Goal: Find specific page/section: Find specific page/section

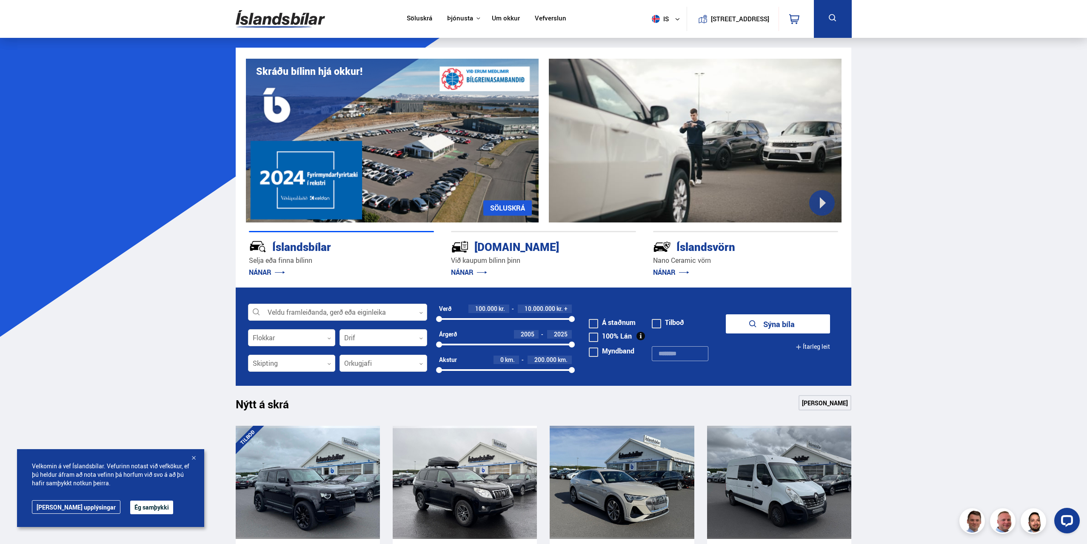
click at [193, 457] on div at bounding box center [193, 458] width 9 height 9
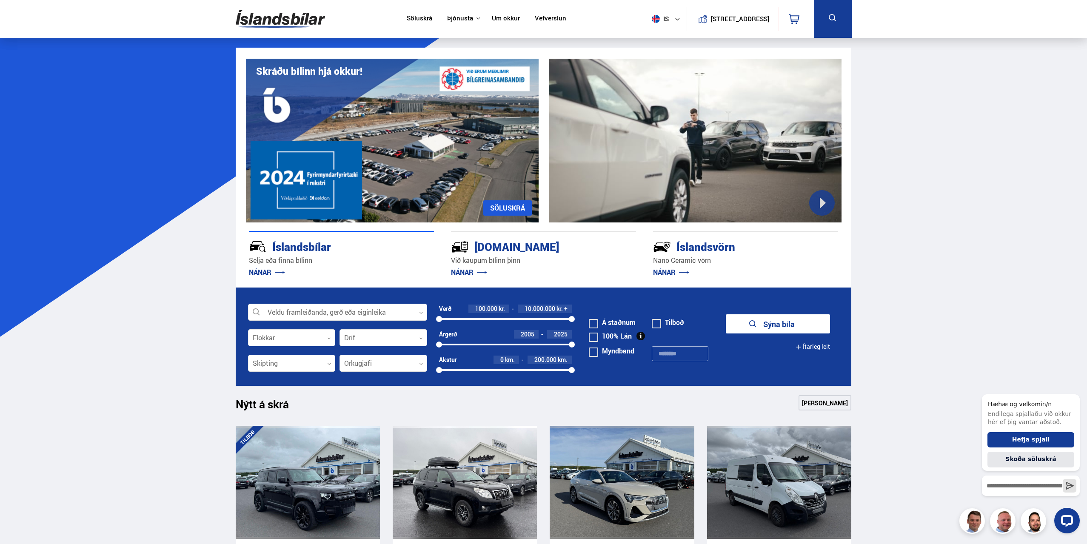
click at [498, 17] on link "Um okkur" at bounding box center [506, 18] width 28 height 9
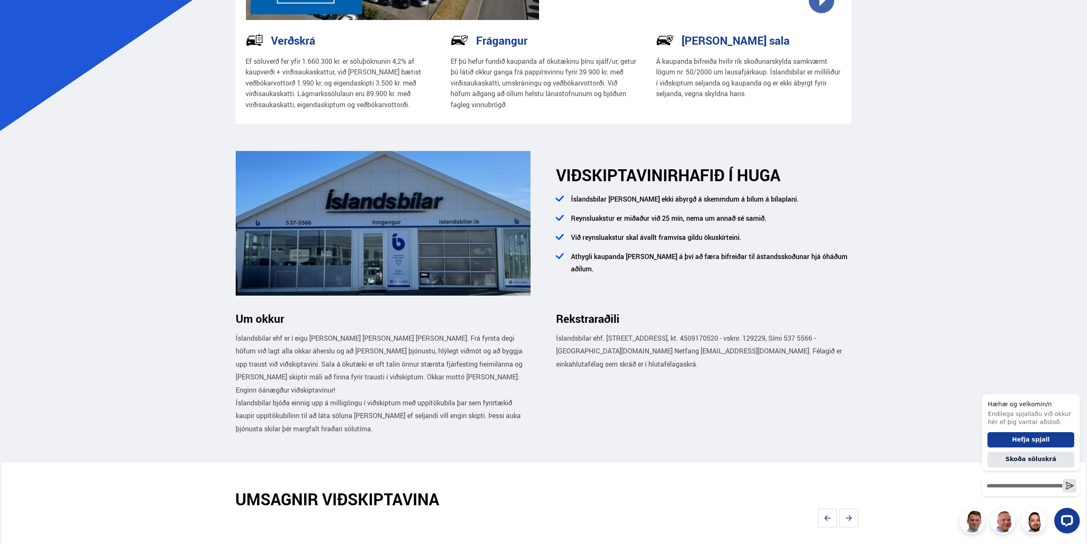
scroll to position [340, 0]
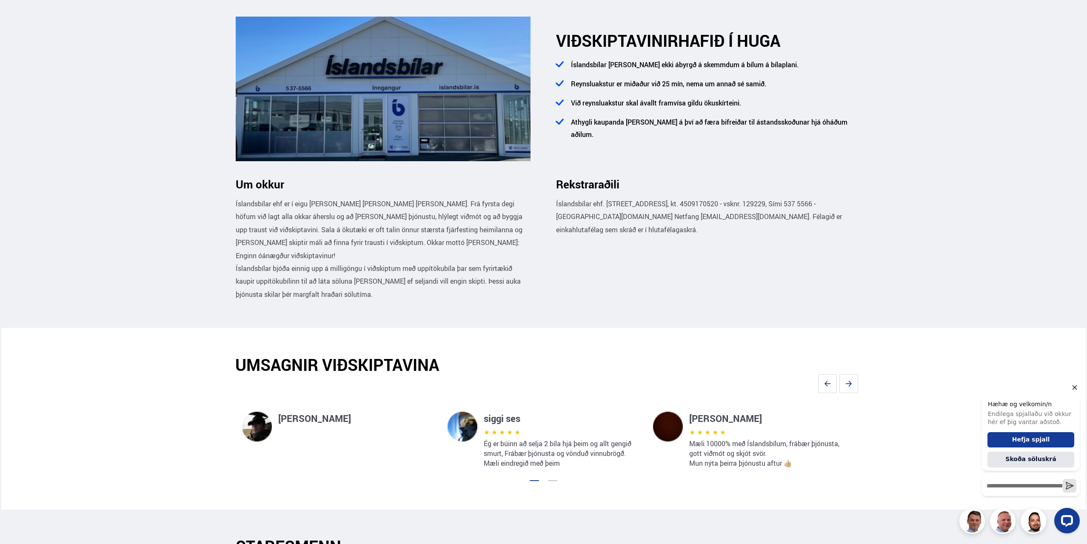
click at [1074, 386] on icon "Hide greeting" at bounding box center [1074, 387] width 10 height 10
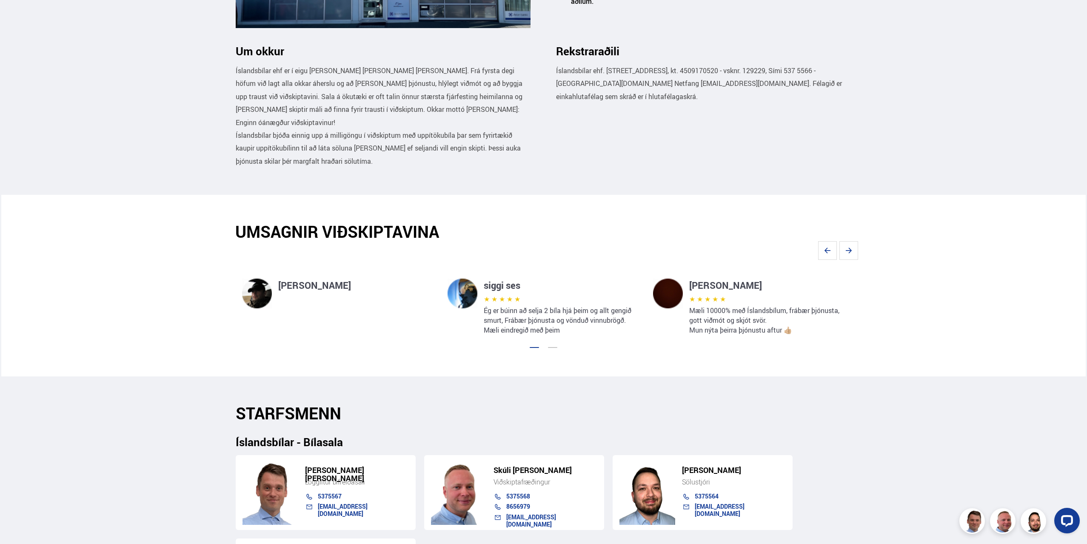
scroll to position [595, 0]
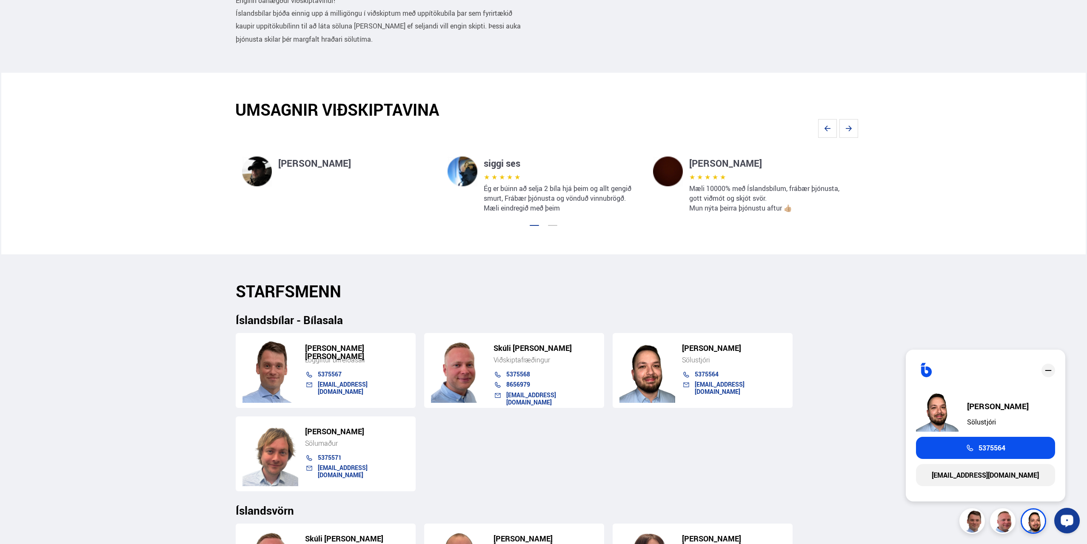
click at [684, 279] on section "STARFSMENN Íslandsbílar - Bílasala [PERSON_NAME] [PERSON_NAME] Löggiltur bifrei…" at bounding box center [543, 535] width 629 height 562
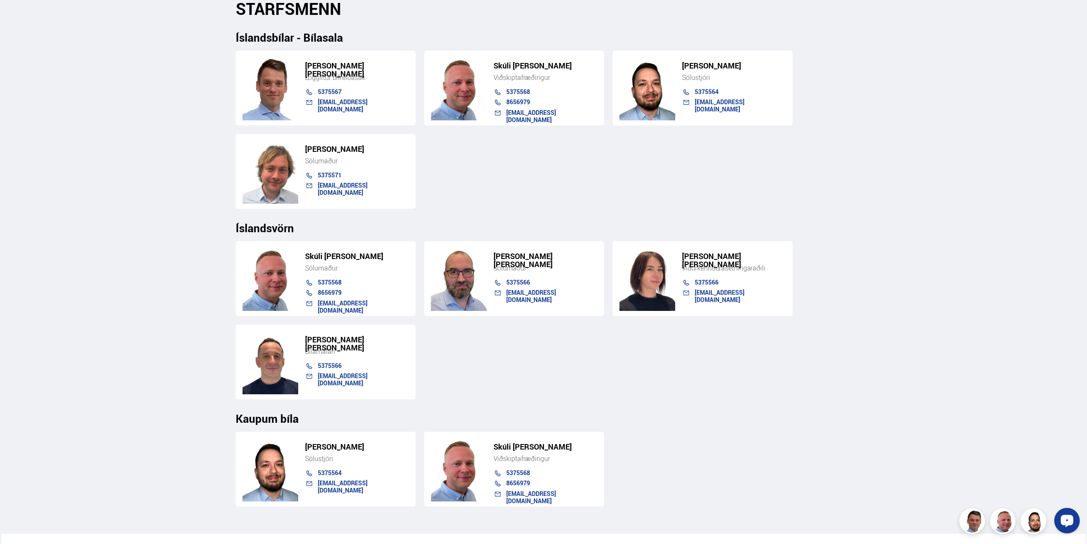
scroll to position [893, 0]
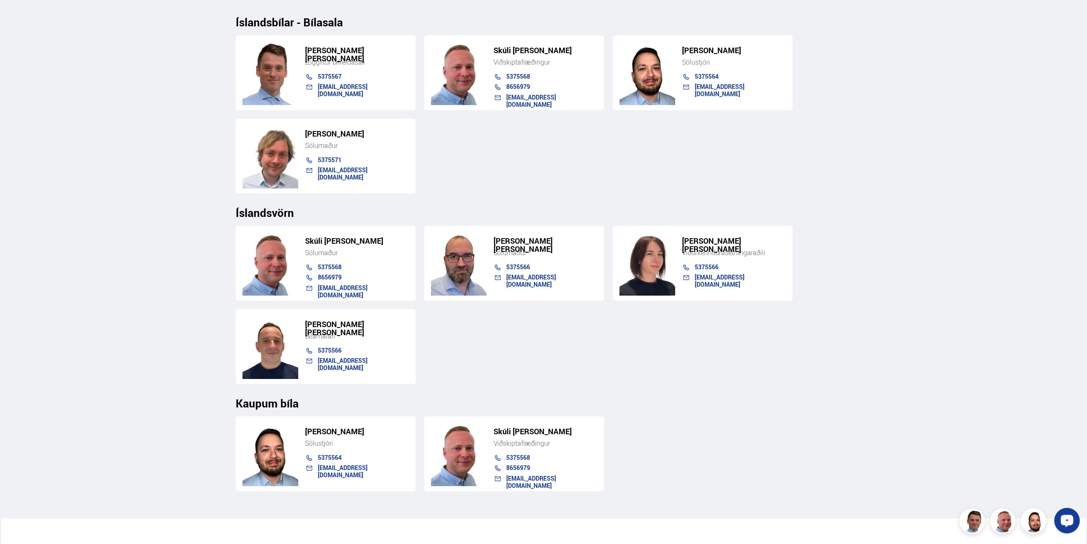
click at [274, 148] on img at bounding box center [270, 156] width 56 height 64
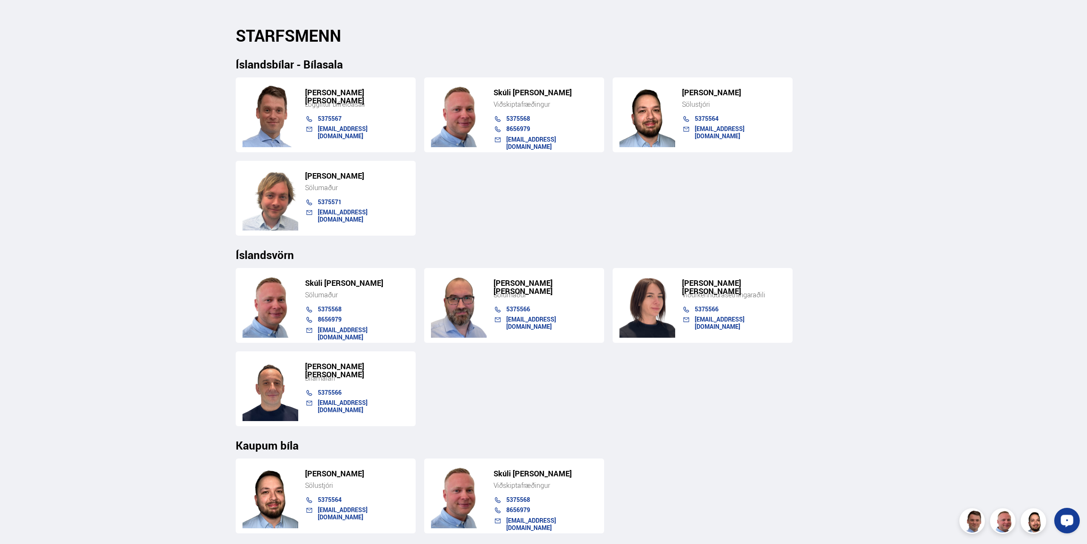
scroll to position [851, 0]
click at [468, 310] on img at bounding box center [459, 306] width 56 height 64
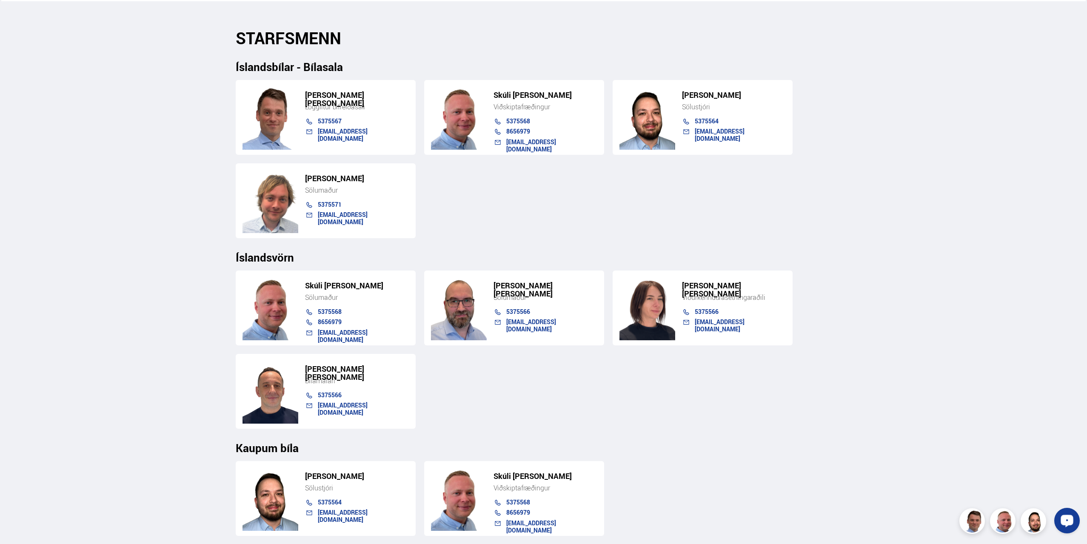
scroll to position [808, 0]
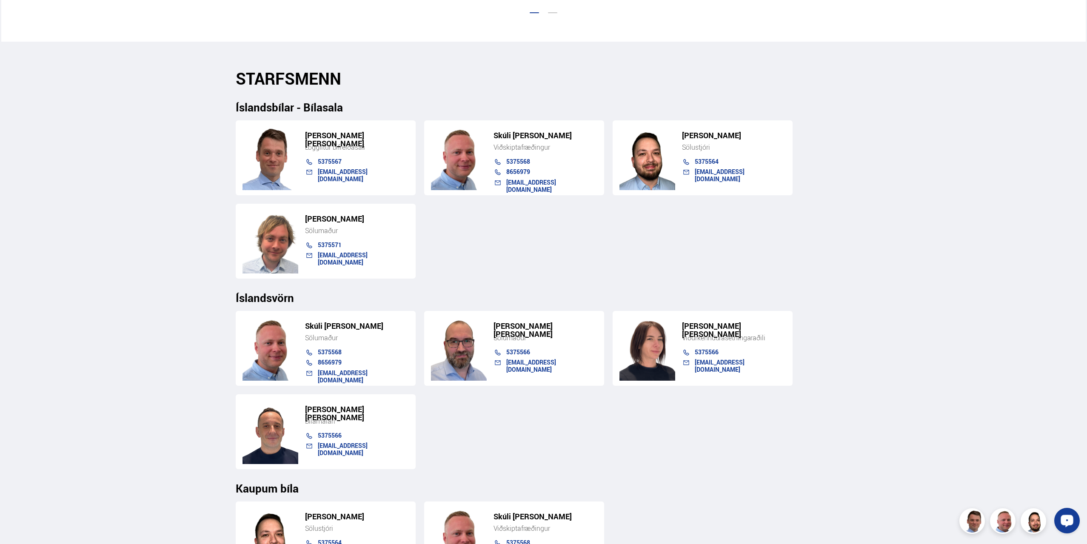
click at [269, 247] on img at bounding box center [270, 241] width 56 height 64
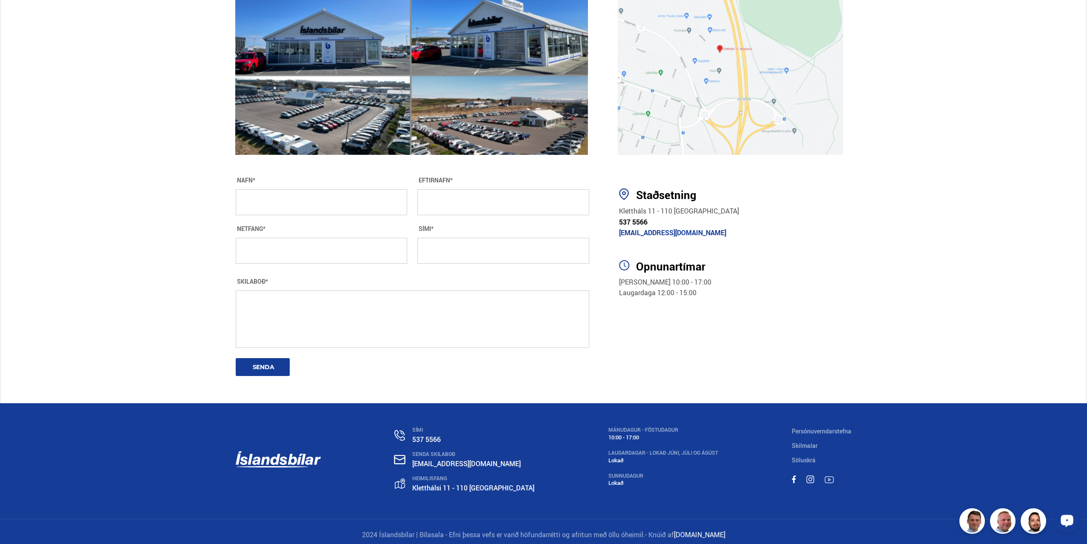
scroll to position [1481, 0]
